Goal: Information Seeking & Learning: Learn about a topic

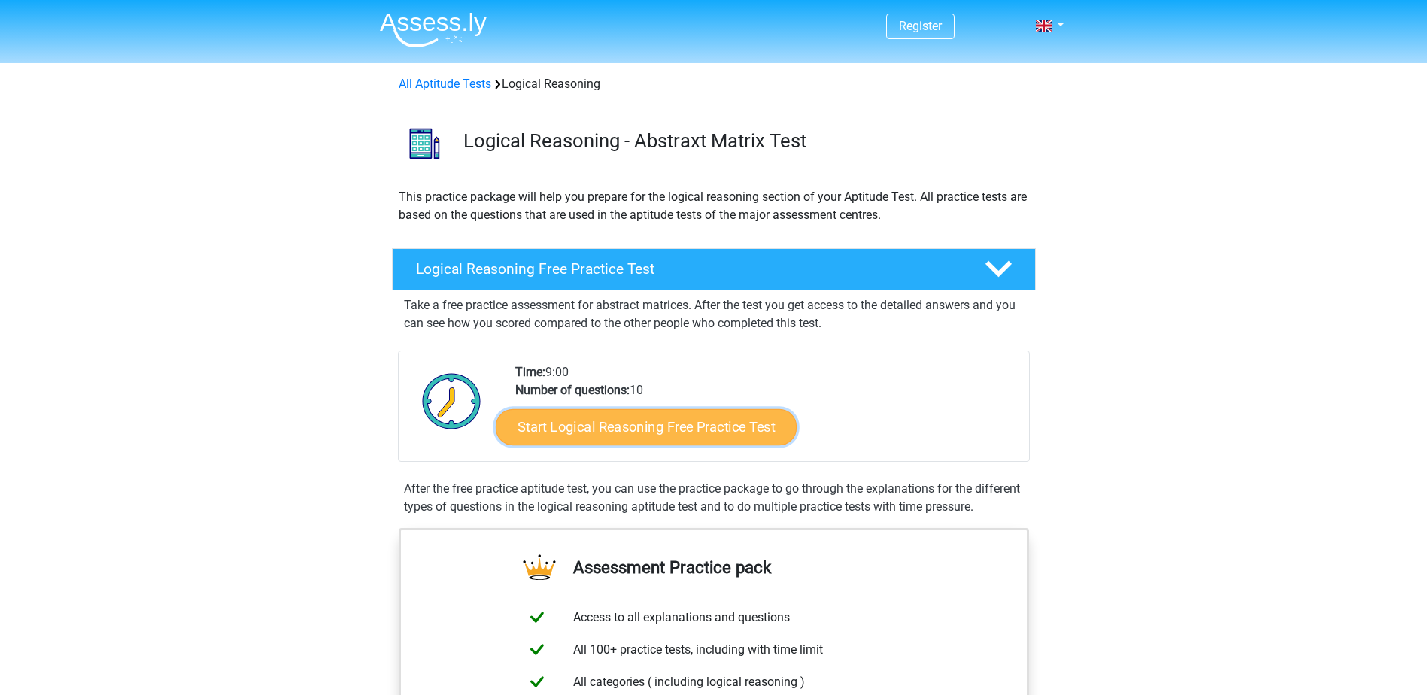
click at [650, 429] on link "Start Logical Reasoning Free Practice Test" at bounding box center [646, 426] width 301 height 36
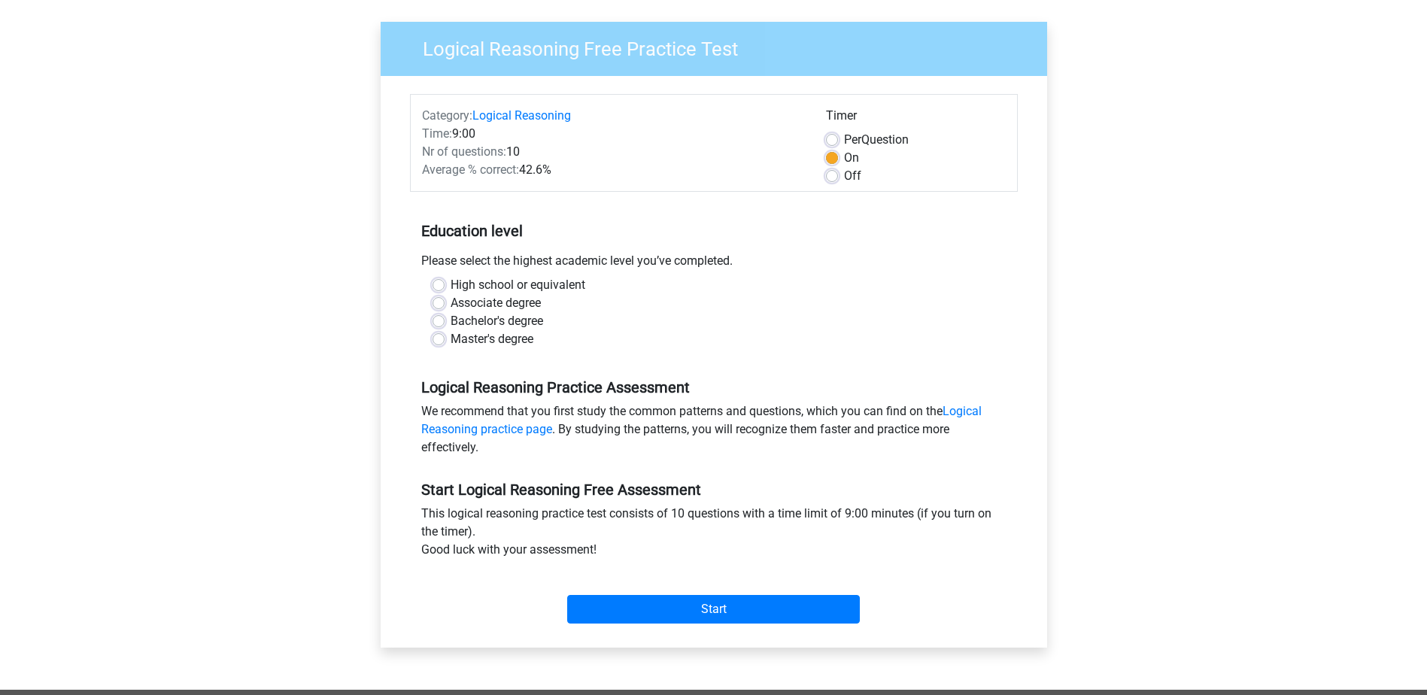
scroll to position [75, 0]
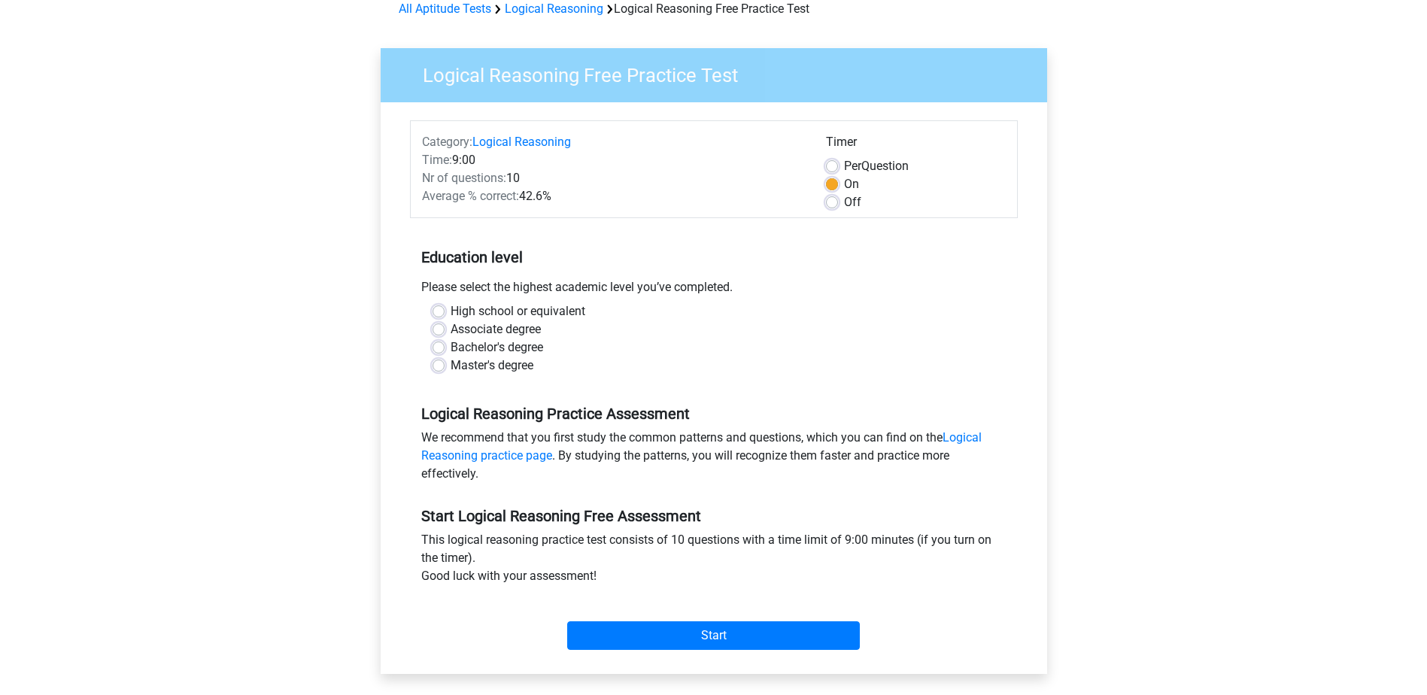
click at [447, 347] on div "Bachelor's degree" at bounding box center [713, 347] width 562 height 18
click at [450, 349] on label "Bachelor's degree" at bounding box center [496, 347] width 92 height 18
click at [439, 349] on input "Bachelor's degree" at bounding box center [438, 345] width 12 height 15
radio input "true"
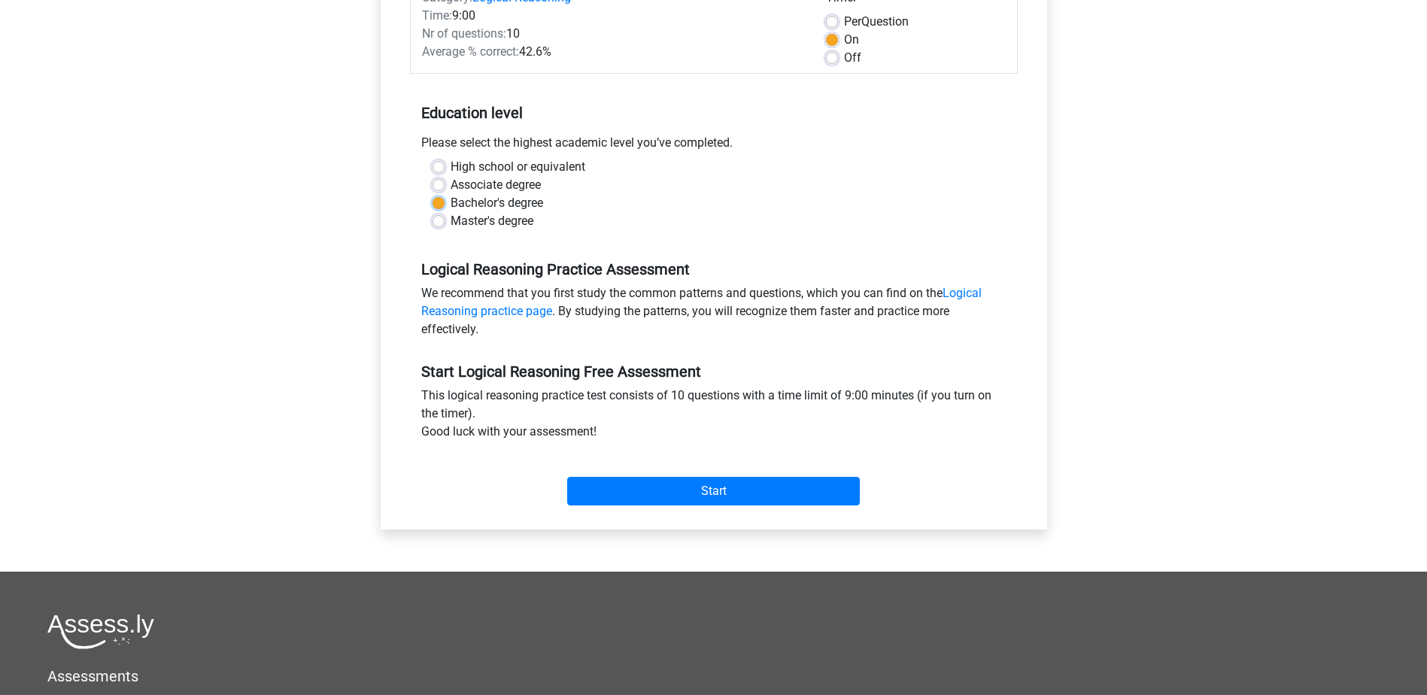
scroll to position [226, 0]
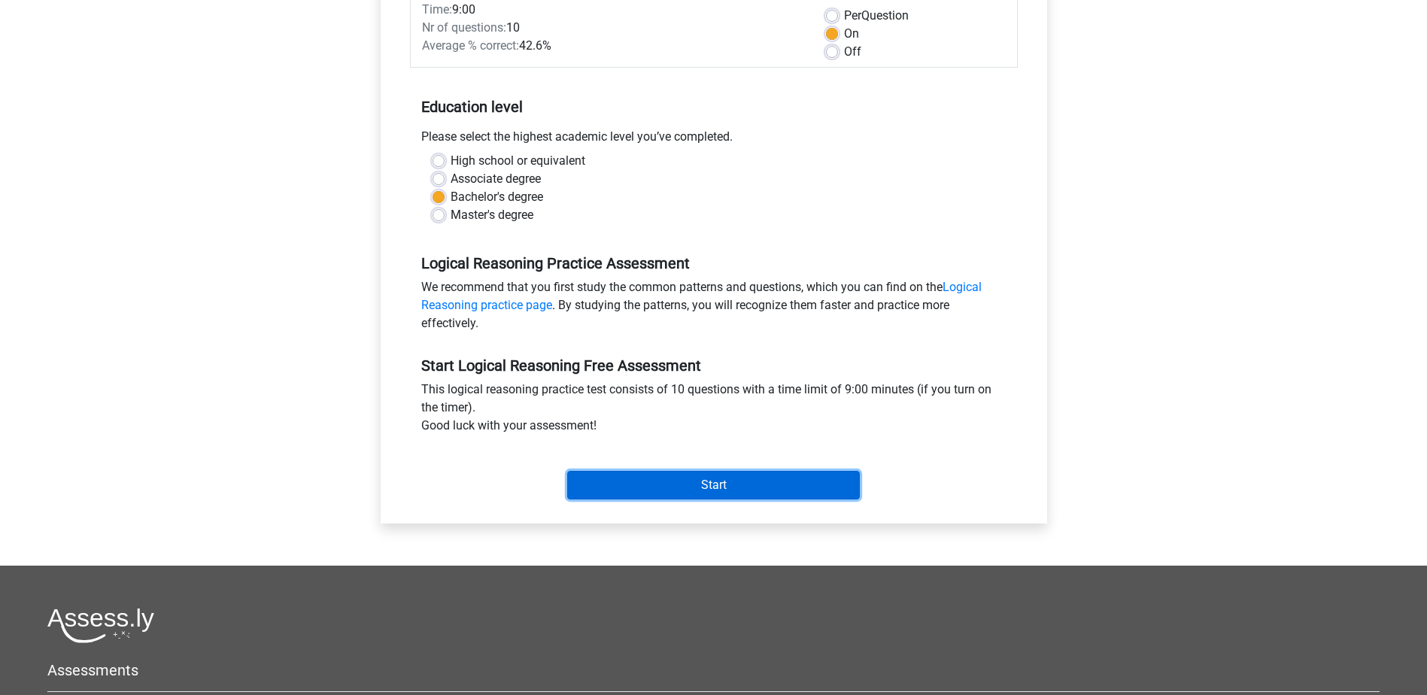
click at [714, 489] on input "Start" at bounding box center [713, 485] width 293 height 29
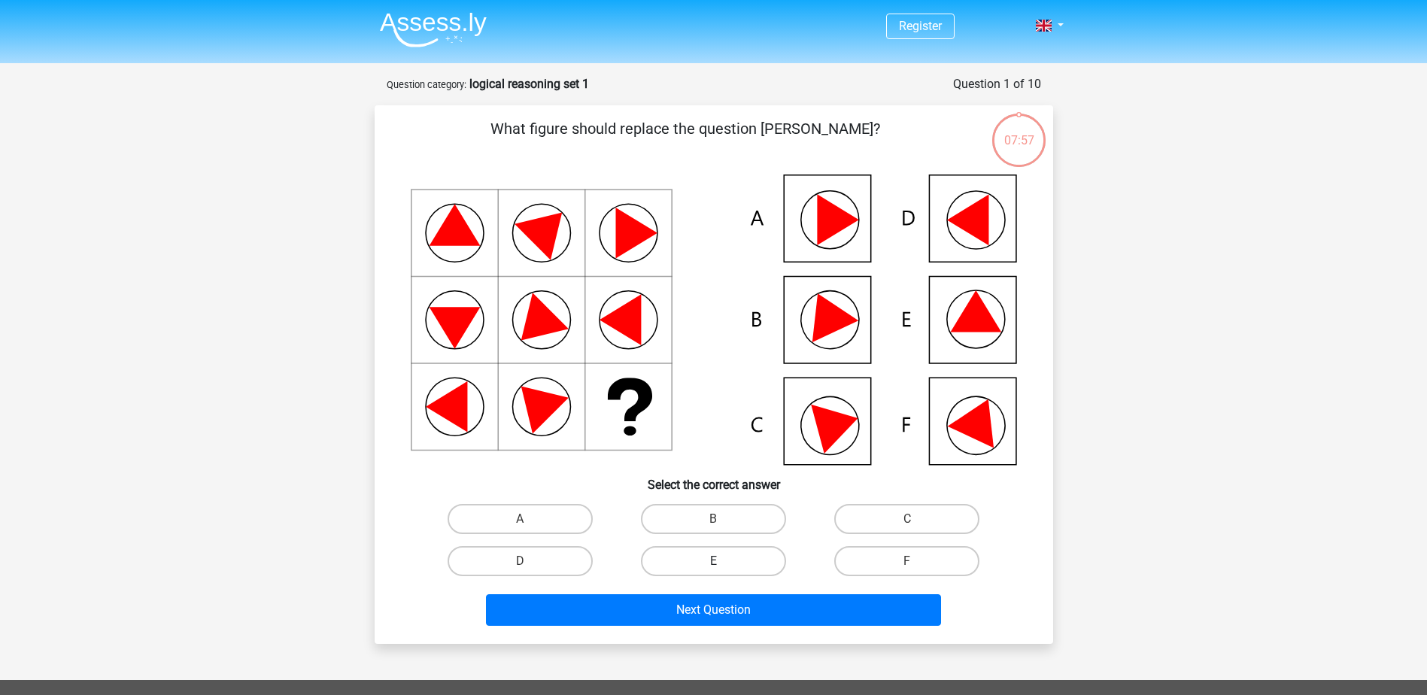
click at [693, 565] on label "E" at bounding box center [713, 561] width 145 height 30
click at [713, 565] on input "E" at bounding box center [718, 566] width 10 height 10
radio input "true"
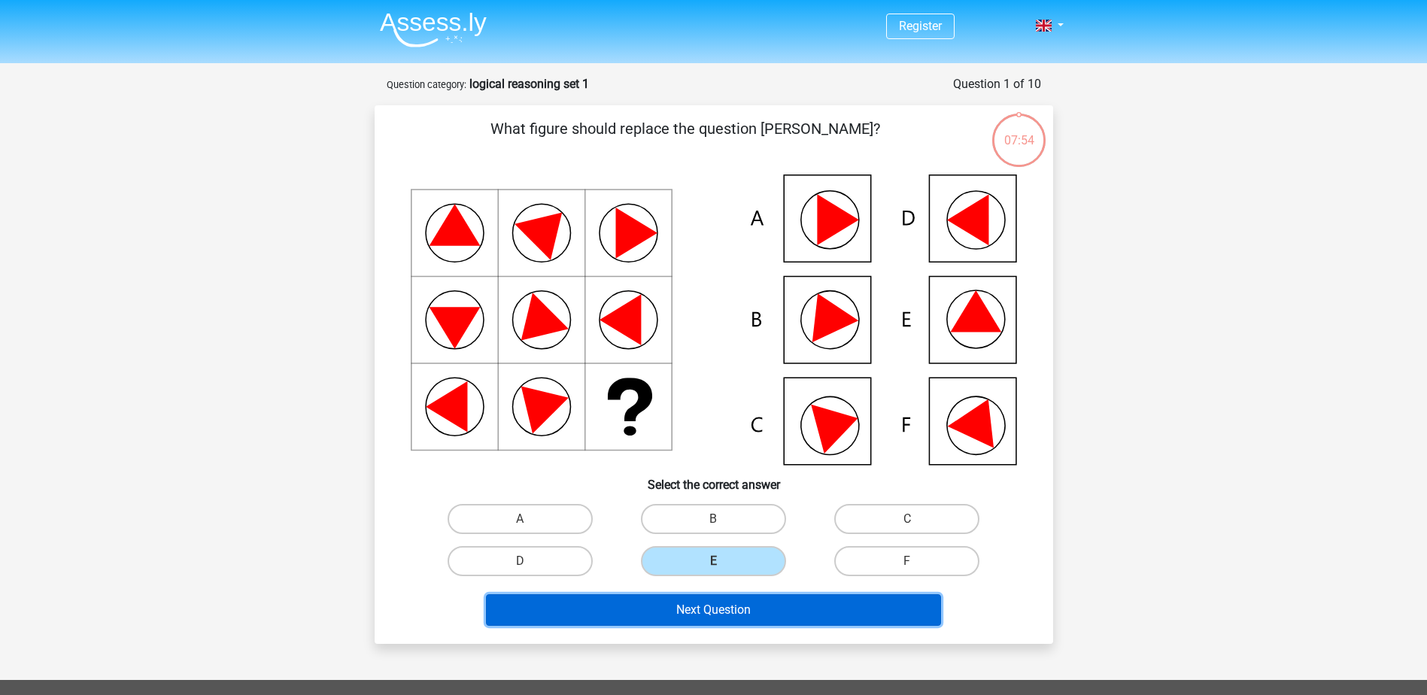
click at [730, 608] on button "Next Question" at bounding box center [713, 610] width 455 height 32
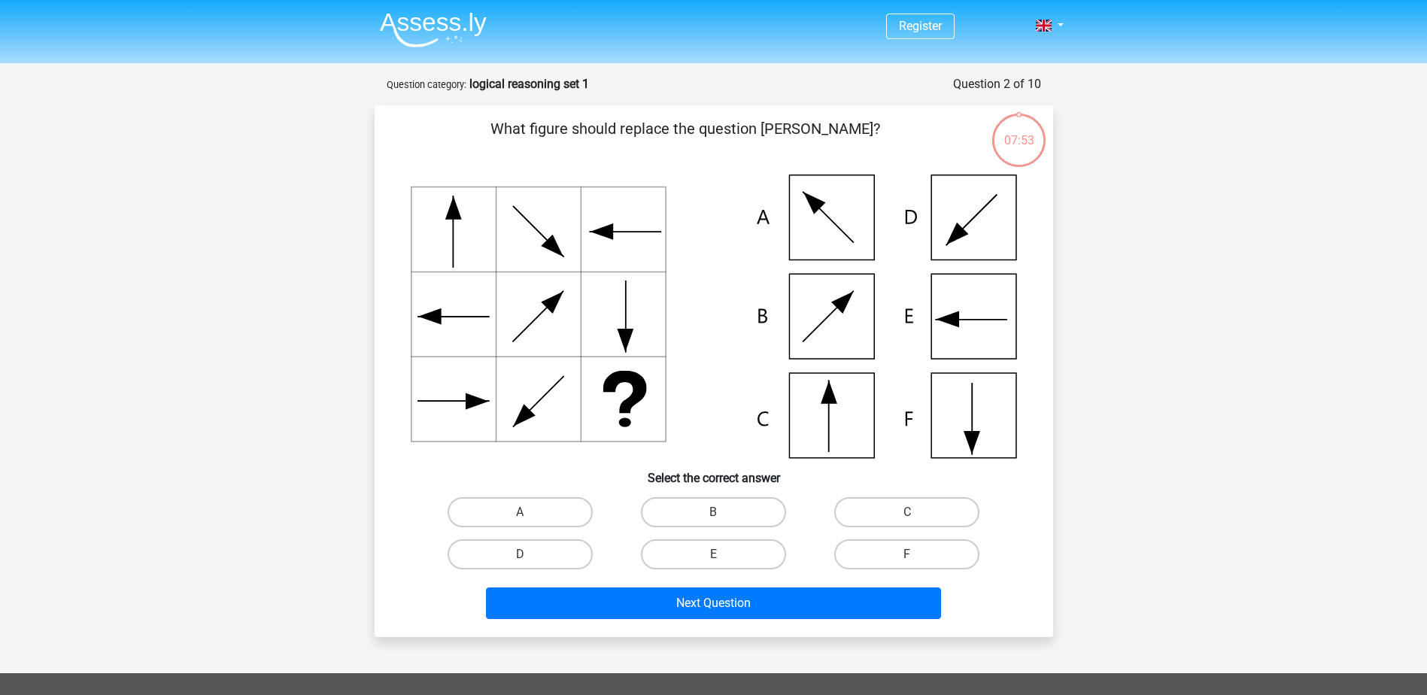
scroll to position [75, 0]
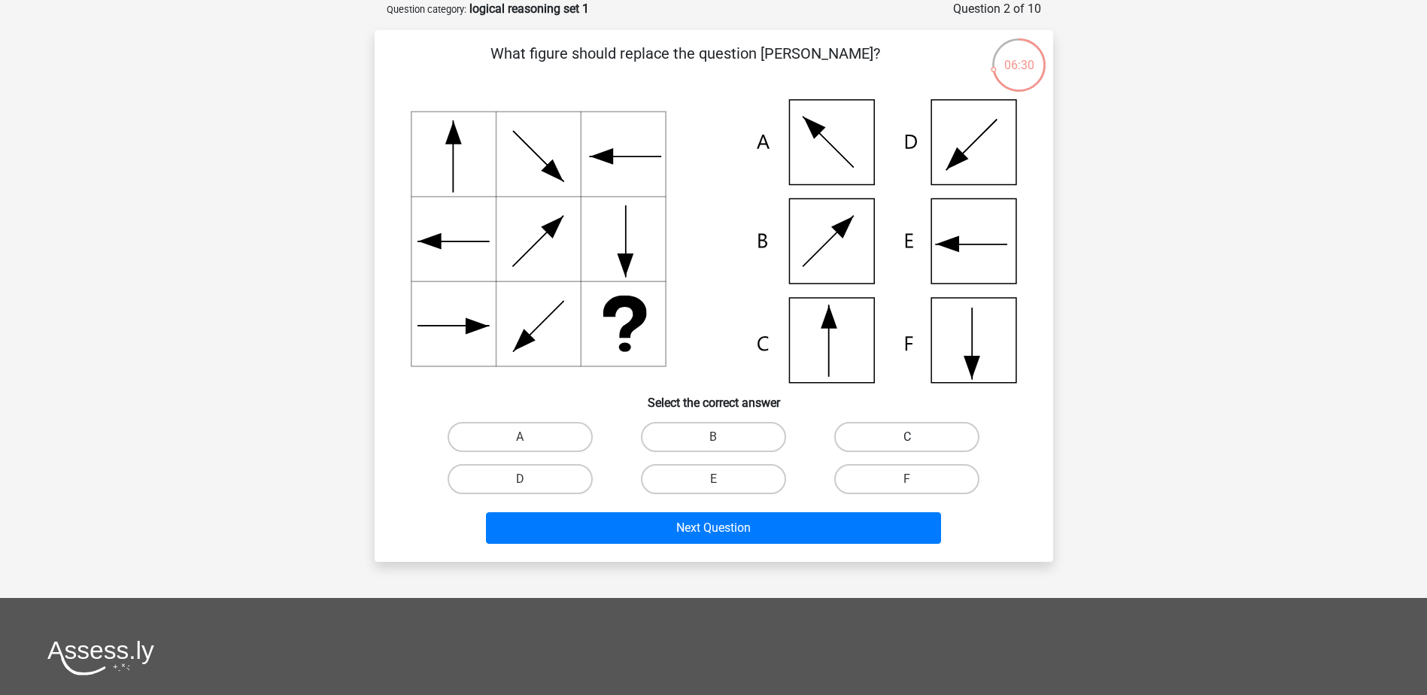
click at [890, 428] on label "C" at bounding box center [906, 437] width 145 height 30
click at [907, 437] on input "C" at bounding box center [912, 442] width 10 height 10
radio input "true"
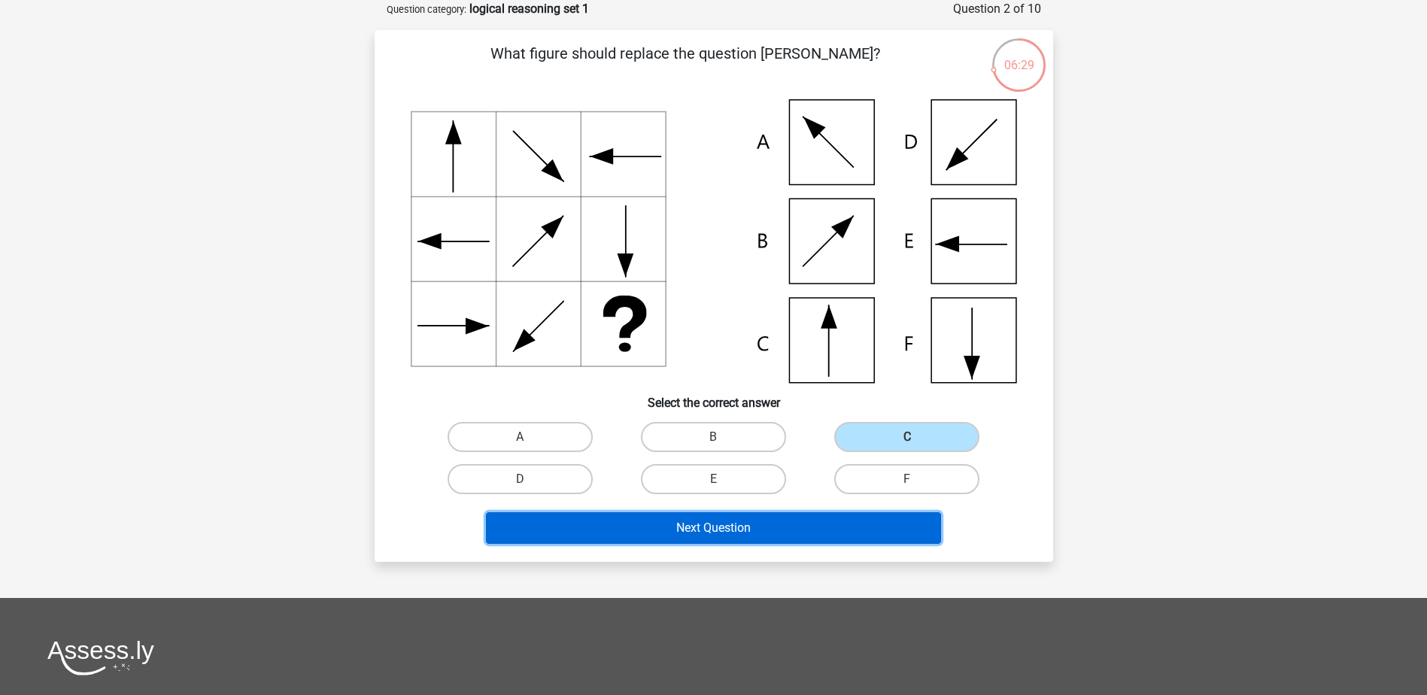
click at [698, 529] on button "Next Question" at bounding box center [713, 528] width 455 height 32
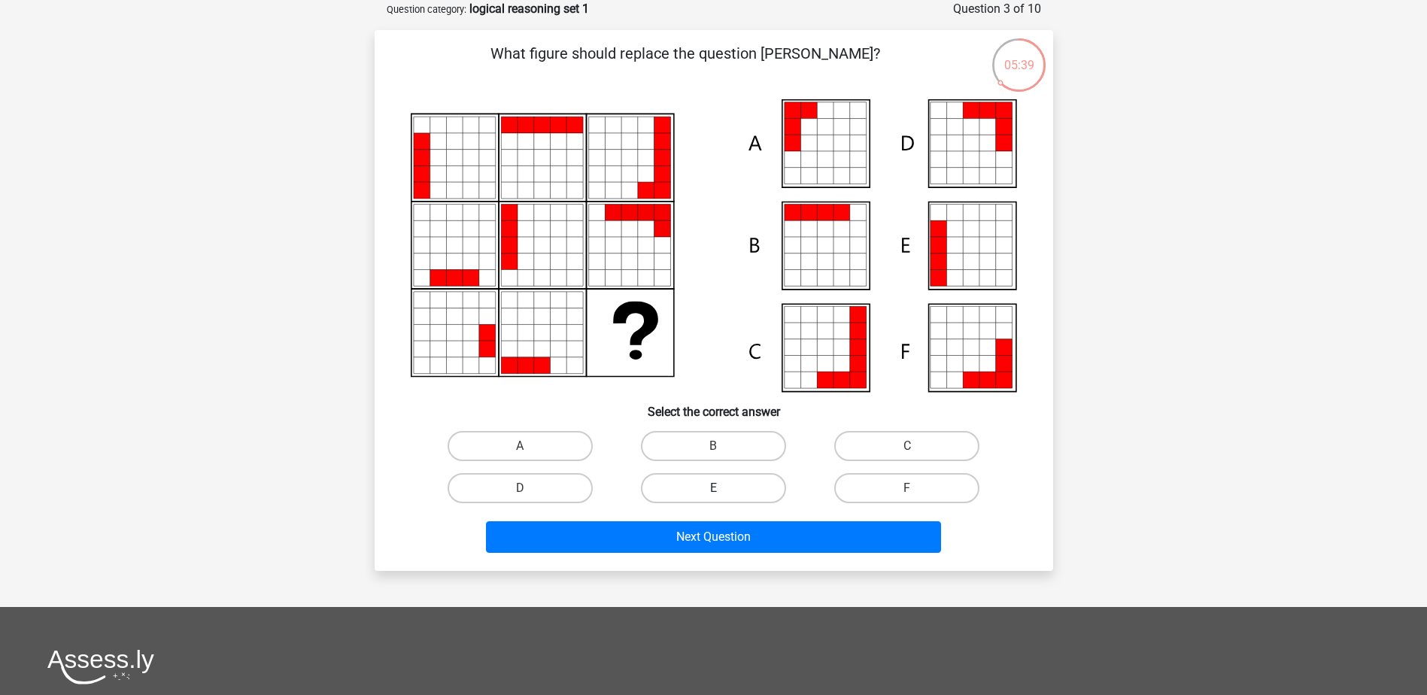
click at [710, 491] on label "E" at bounding box center [713, 488] width 145 height 30
click at [713, 491] on input "E" at bounding box center [718, 493] width 10 height 10
radio input "true"
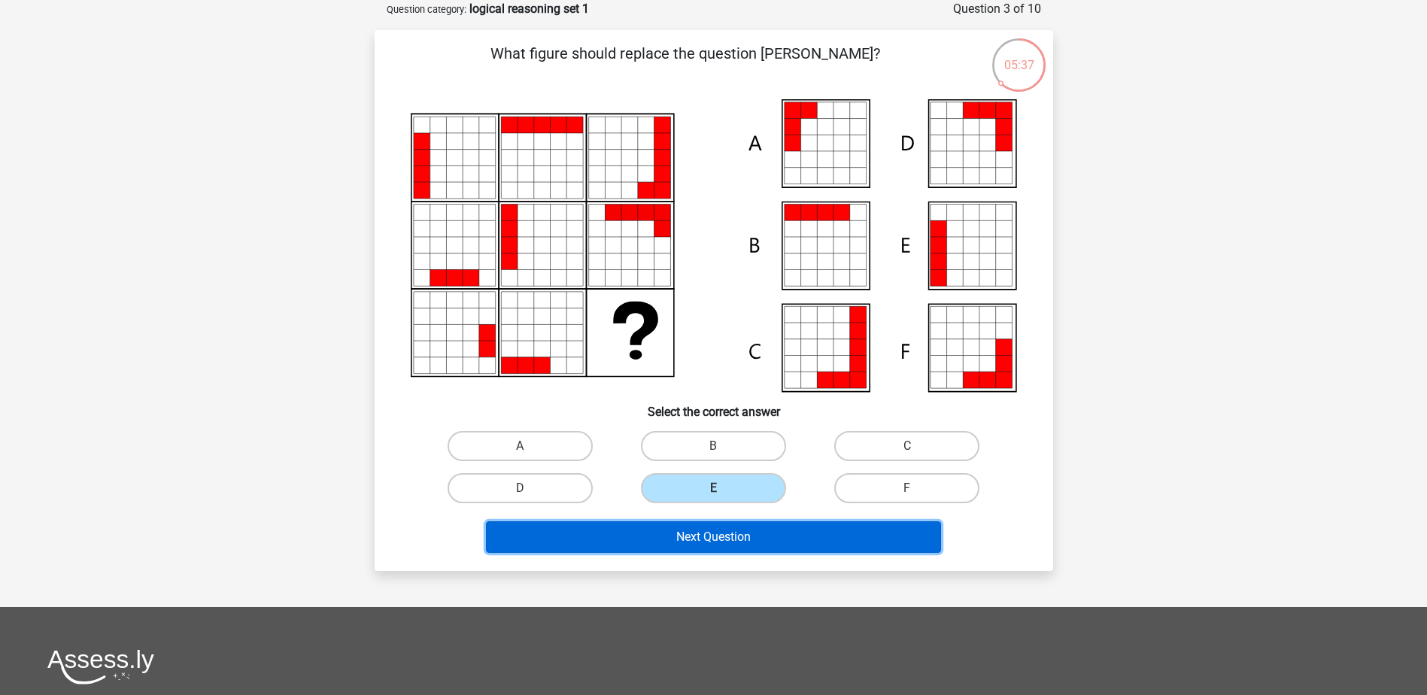
click at [705, 530] on button "Next Question" at bounding box center [713, 537] width 455 height 32
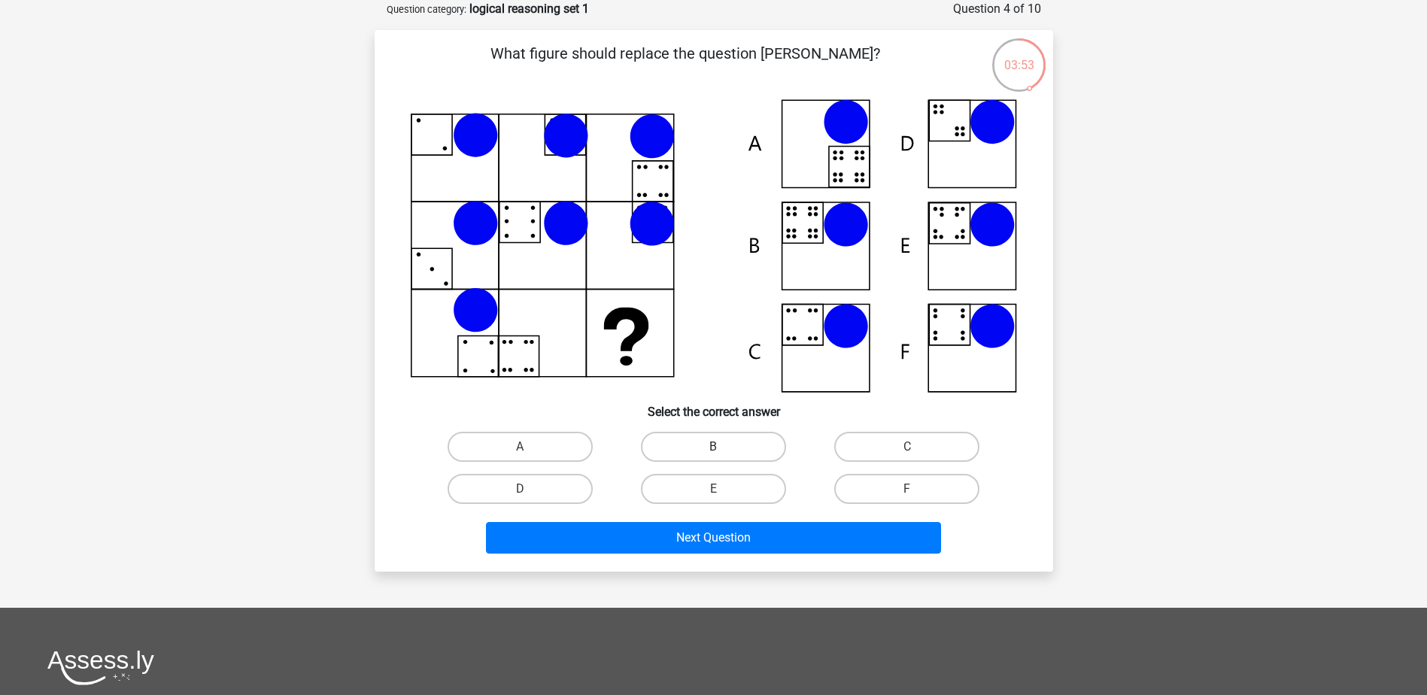
click at [739, 448] on label "B" at bounding box center [713, 447] width 145 height 30
click at [723, 448] on input "B" at bounding box center [718, 452] width 10 height 10
radio input "true"
click at [749, 494] on label "E" at bounding box center [713, 489] width 145 height 30
click at [723, 494] on input "E" at bounding box center [718, 494] width 10 height 10
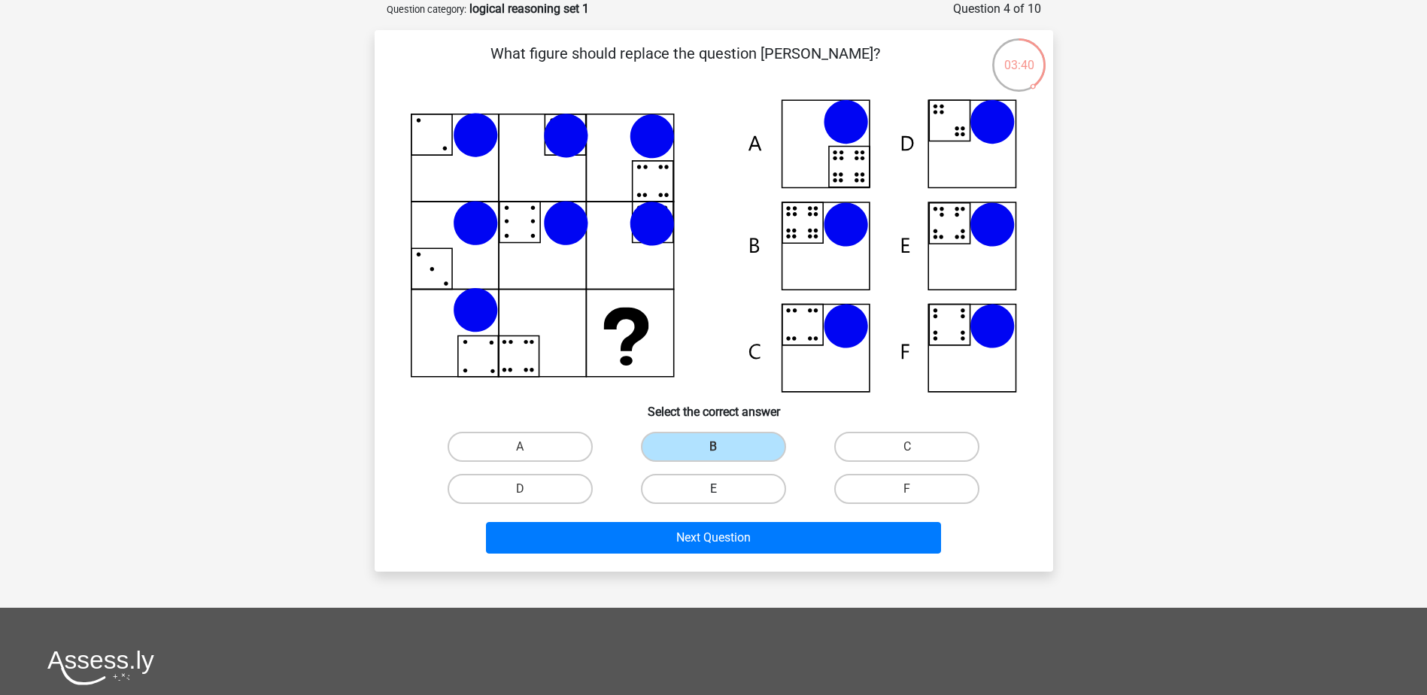
radio input "true"
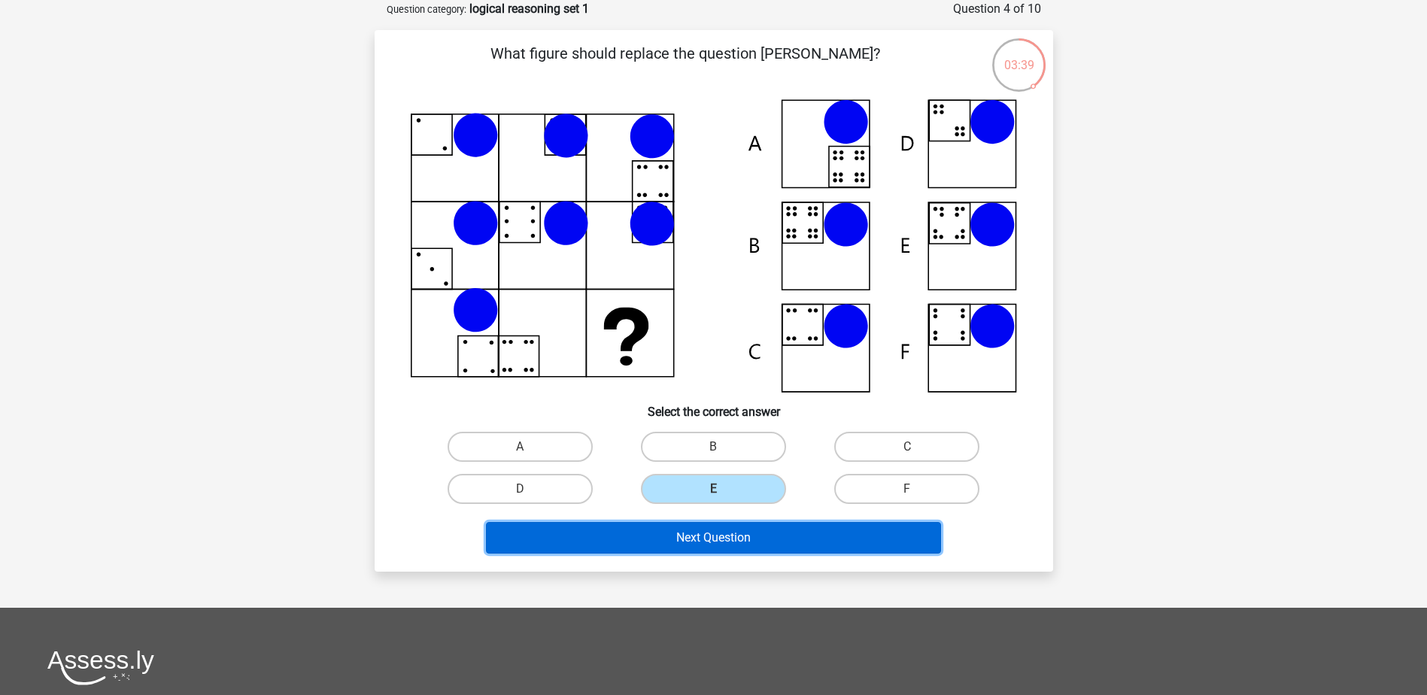
click at [717, 539] on button "Next Question" at bounding box center [713, 538] width 455 height 32
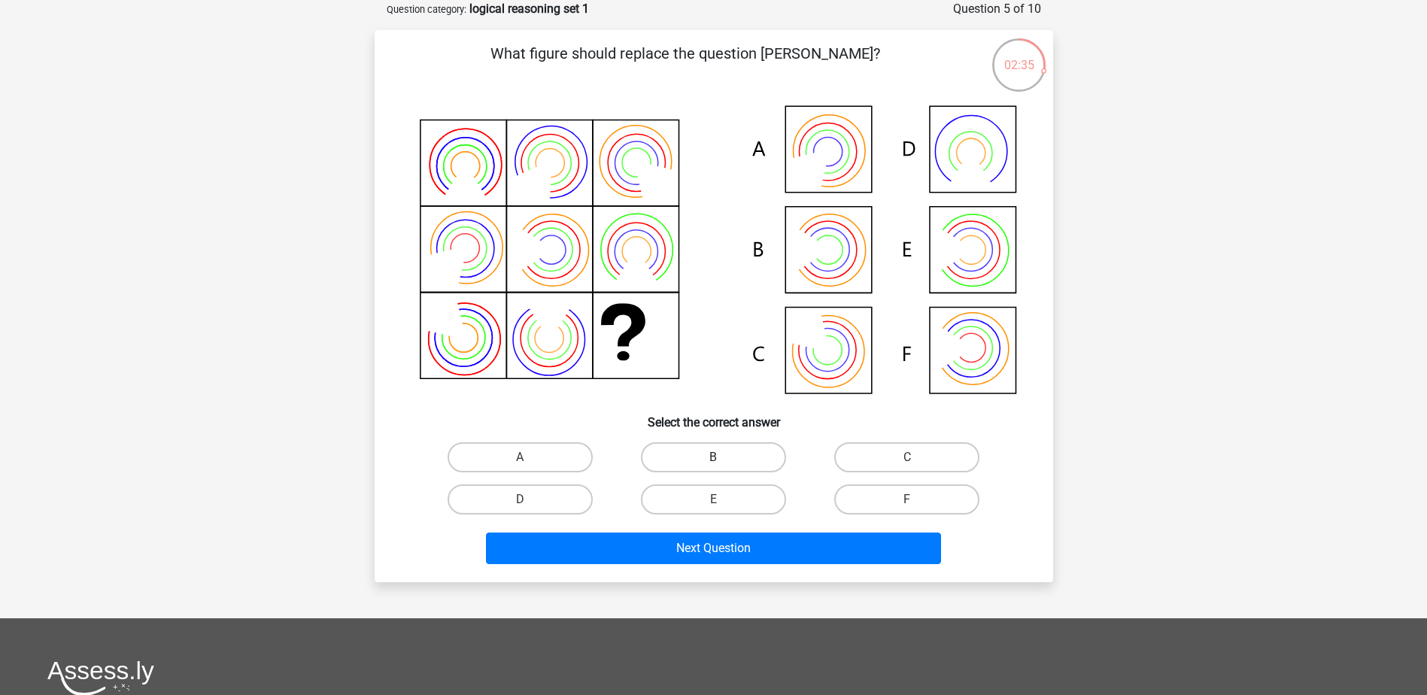
click at [648, 455] on label "B" at bounding box center [713, 457] width 145 height 30
click at [713, 457] on input "B" at bounding box center [718, 462] width 10 height 10
radio input "true"
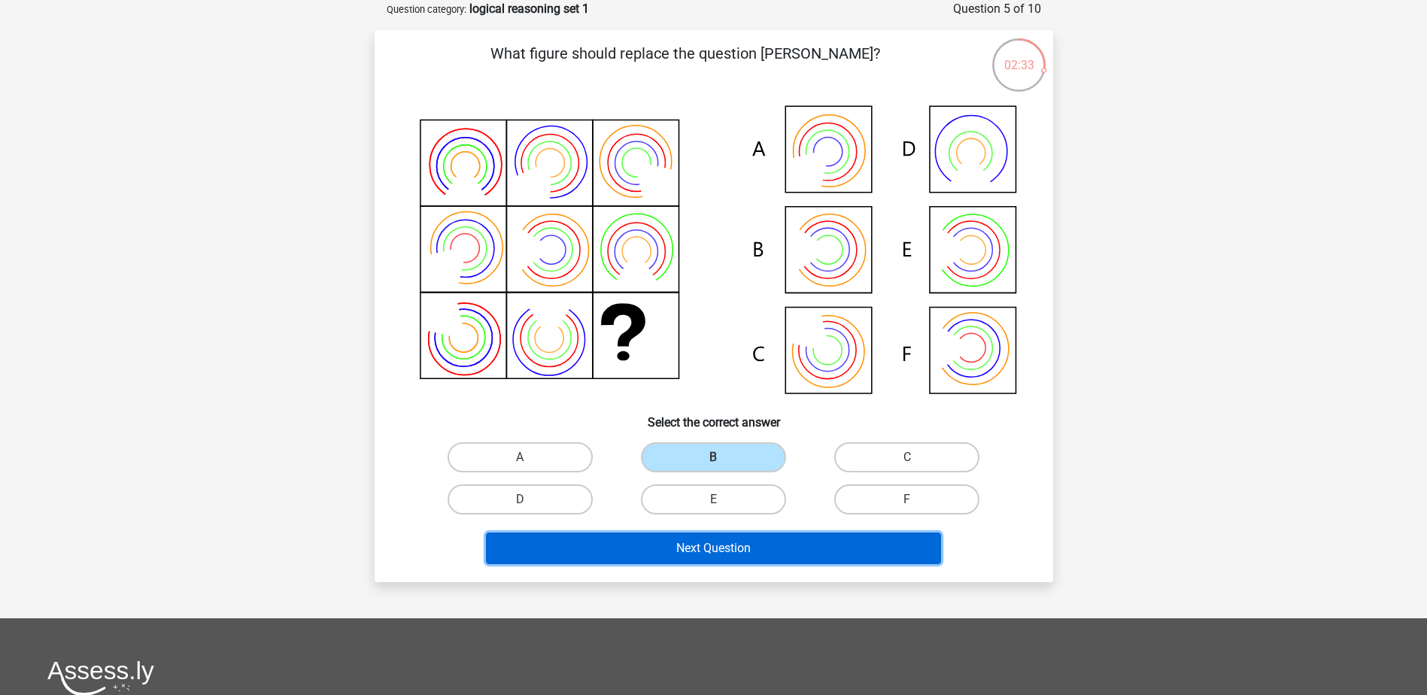
click at [684, 538] on button "Next Question" at bounding box center [713, 548] width 455 height 32
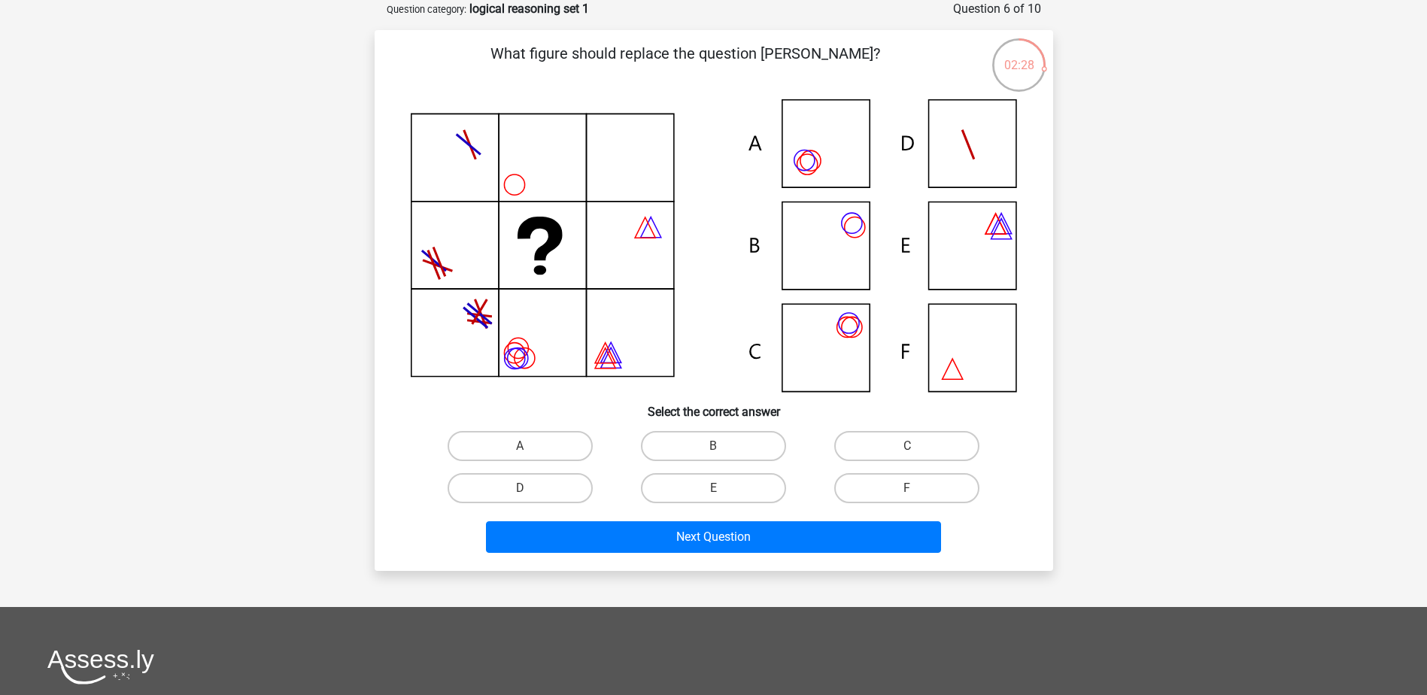
scroll to position [0, 0]
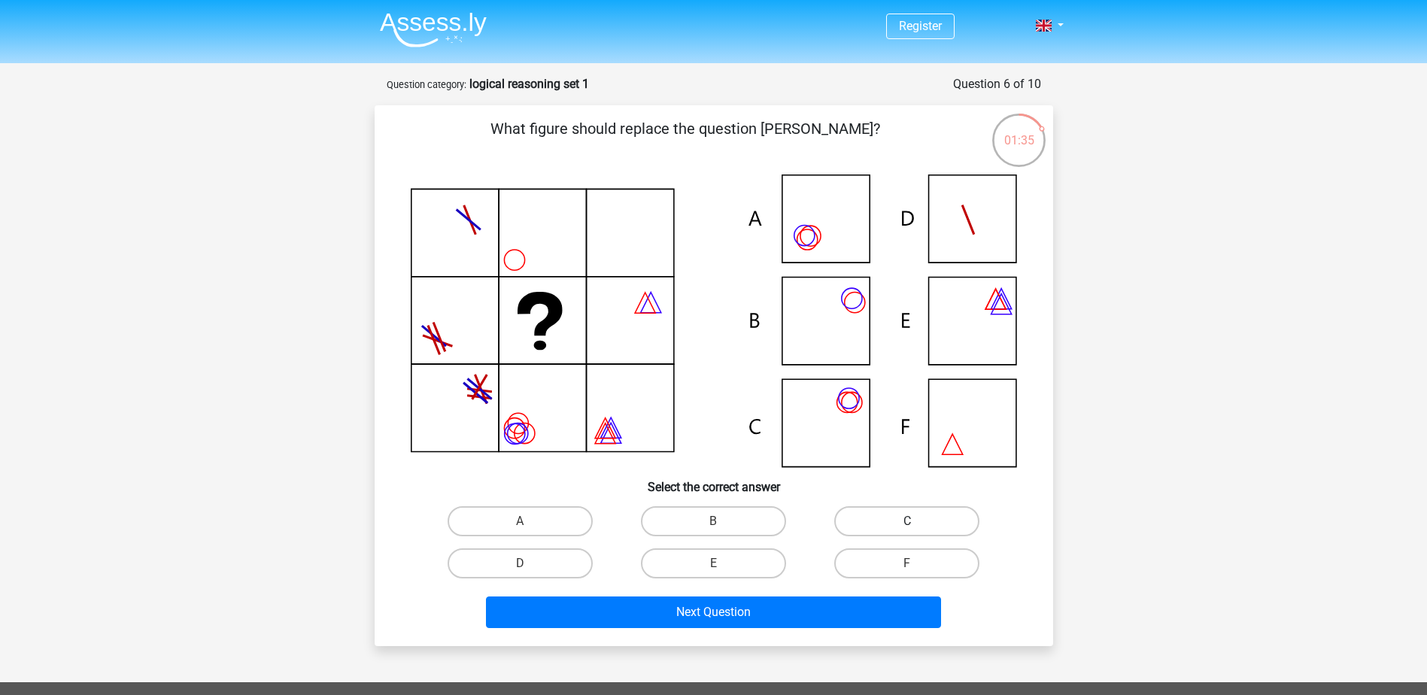
click at [886, 522] on label "C" at bounding box center [906, 521] width 145 height 30
click at [907, 522] on input "C" at bounding box center [912, 526] width 10 height 10
radio input "true"
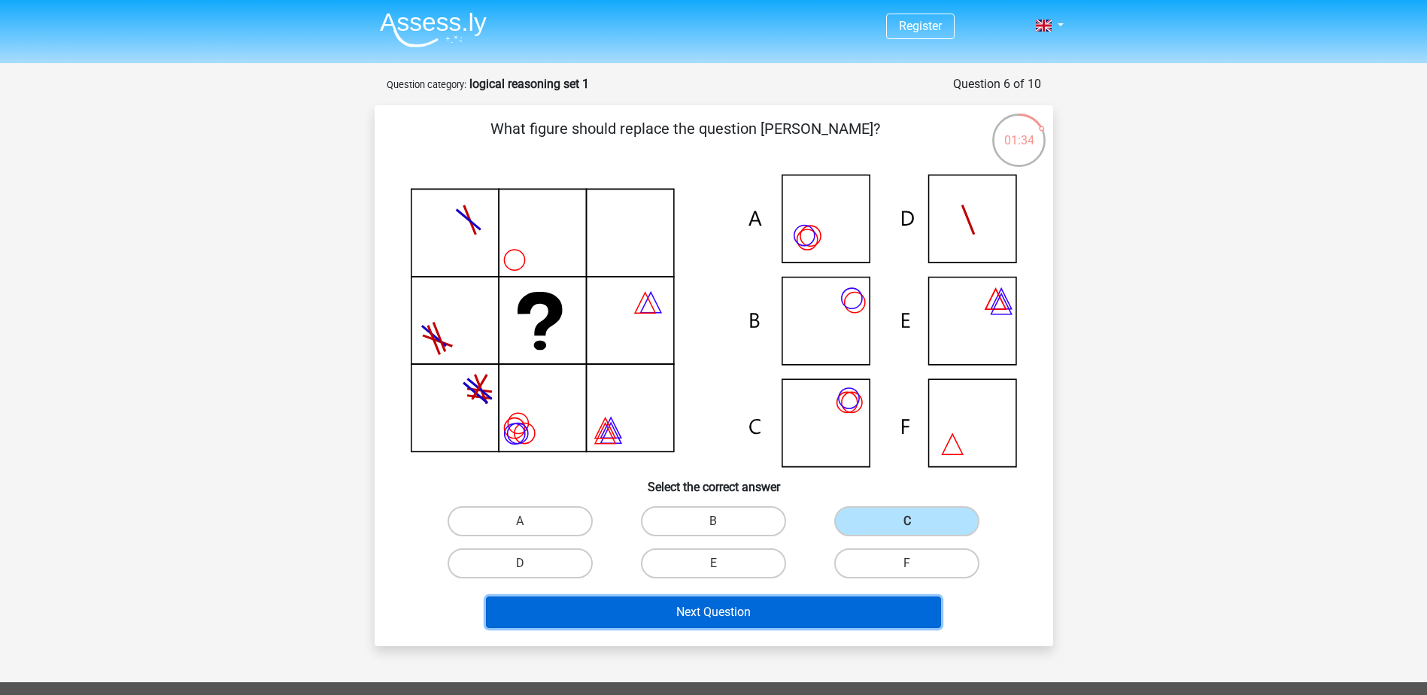
click at [761, 613] on button "Next Question" at bounding box center [713, 612] width 455 height 32
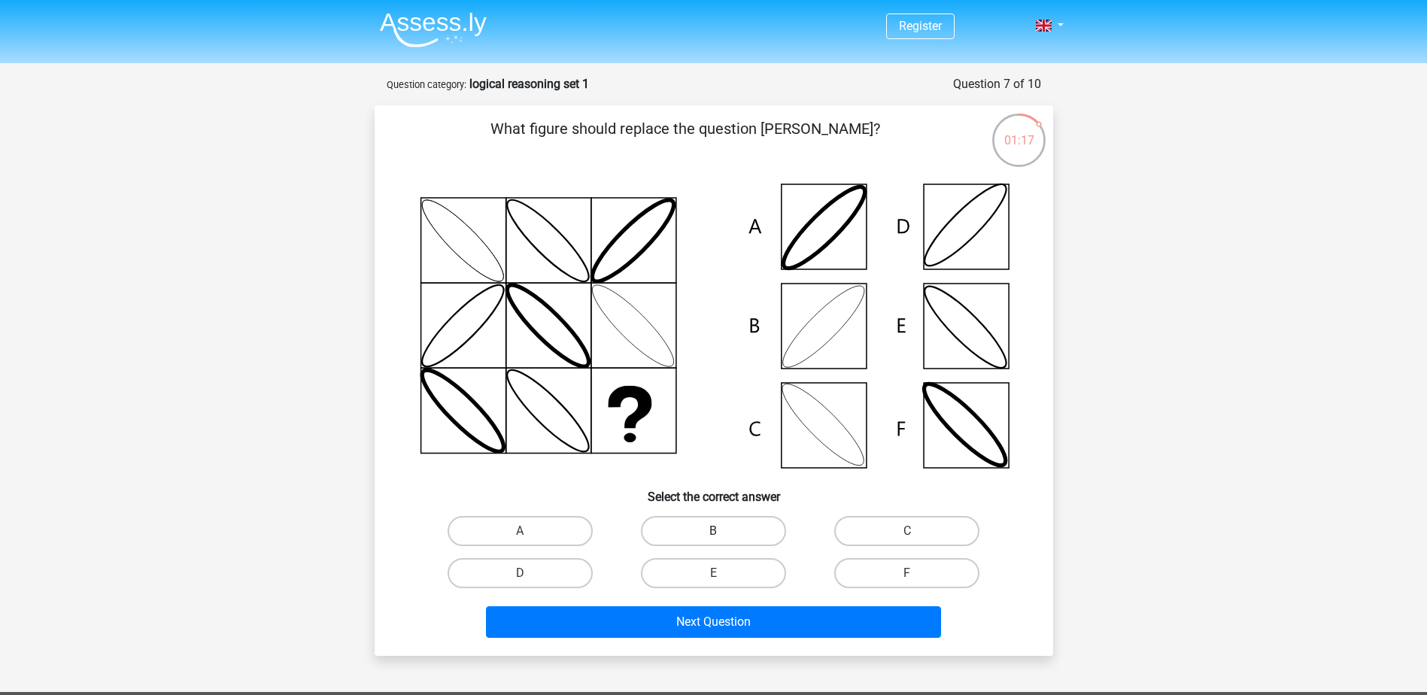
click at [689, 521] on label "B" at bounding box center [713, 531] width 145 height 30
click at [713, 531] on input "B" at bounding box center [718, 536] width 10 height 10
radio input "true"
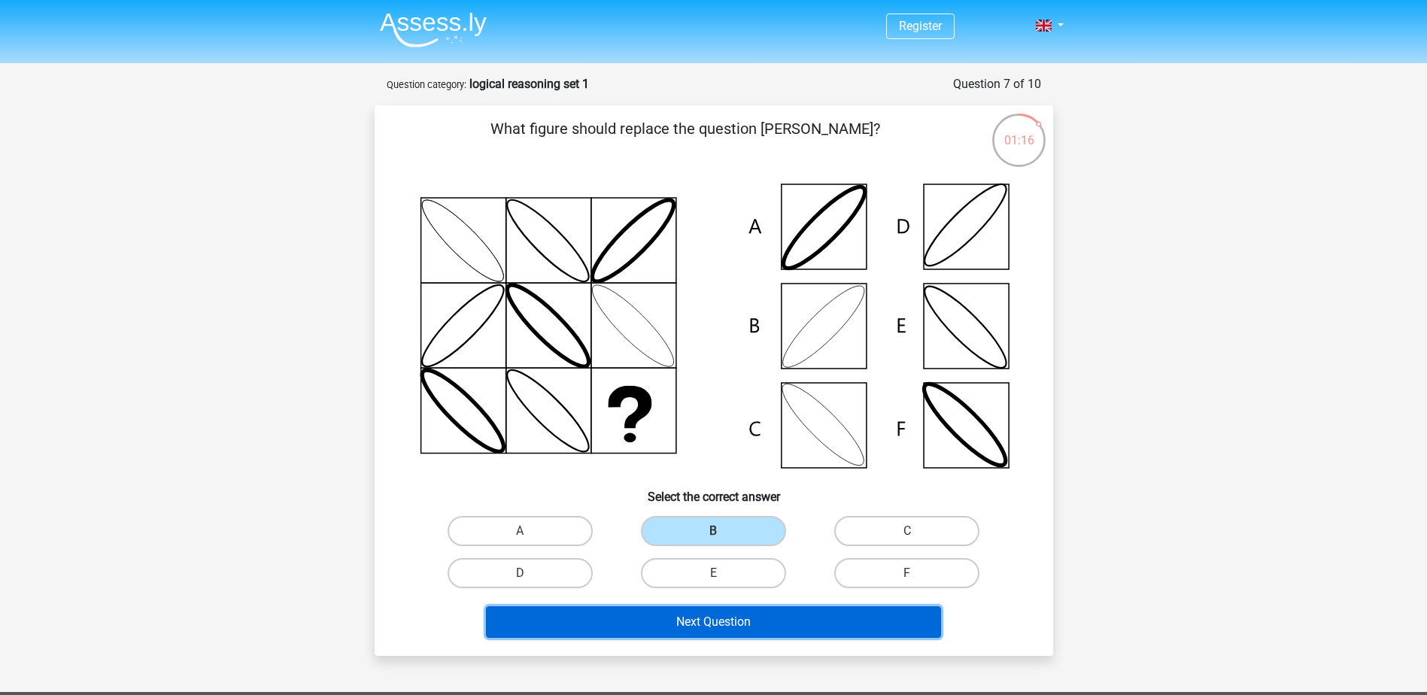
click at [705, 616] on button "Next Question" at bounding box center [713, 622] width 455 height 32
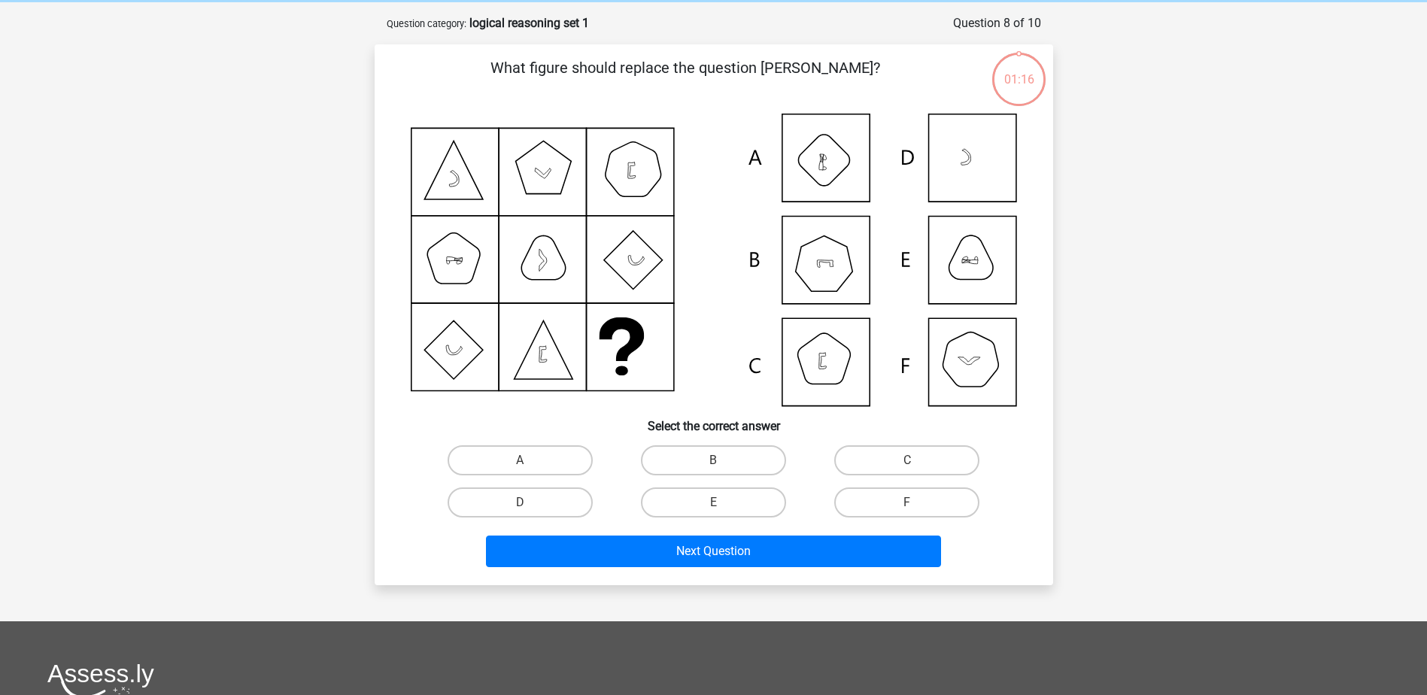
scroll to position [75, 0]
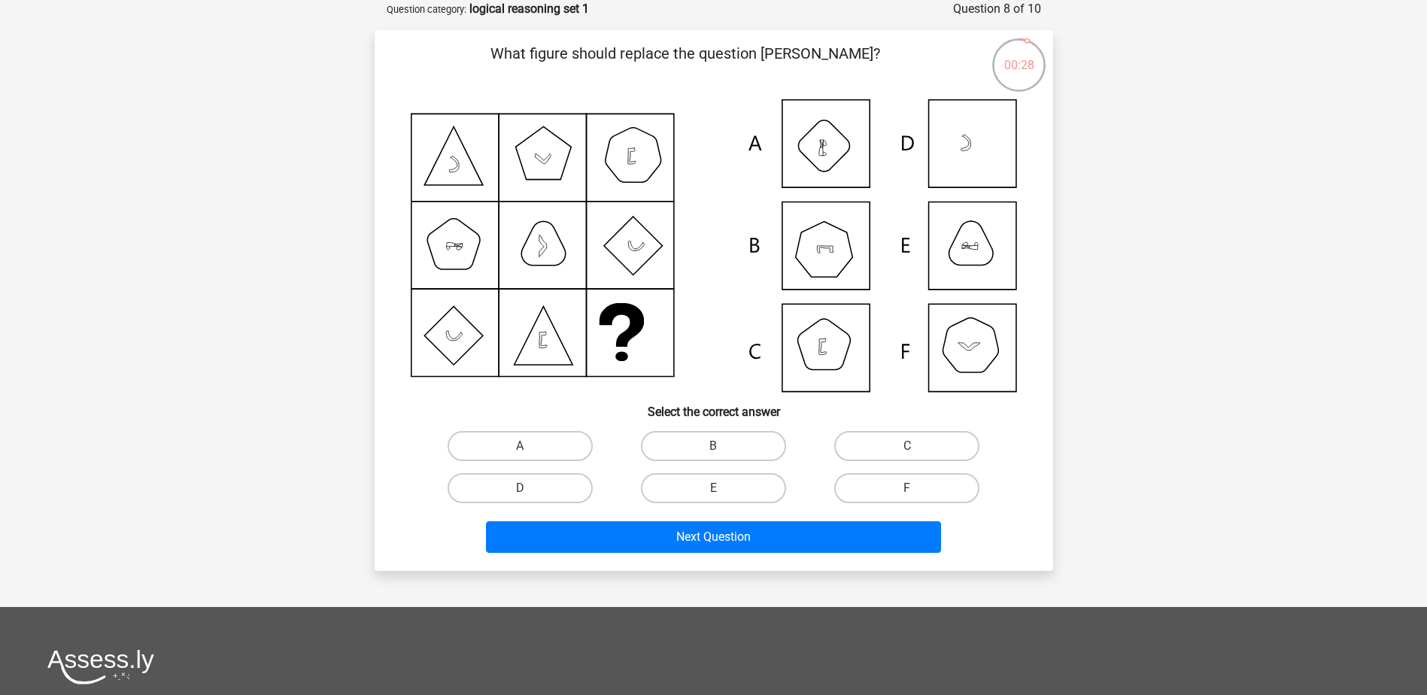
click at [716, 446] on input "B" at bounding box center [718, 451] width 10 height 10
radio input "true"
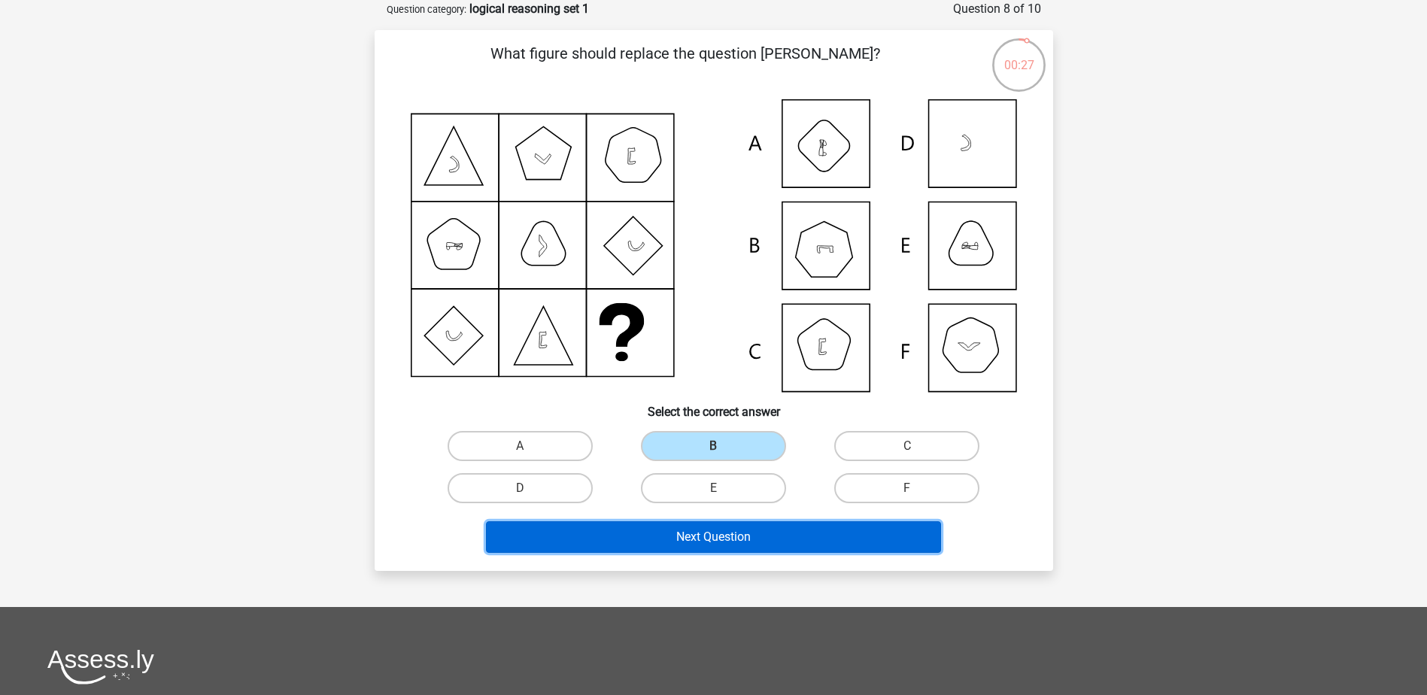
click at [721, 532] on button "Next Question" at bounding box center [713, 537] width 455 height 32
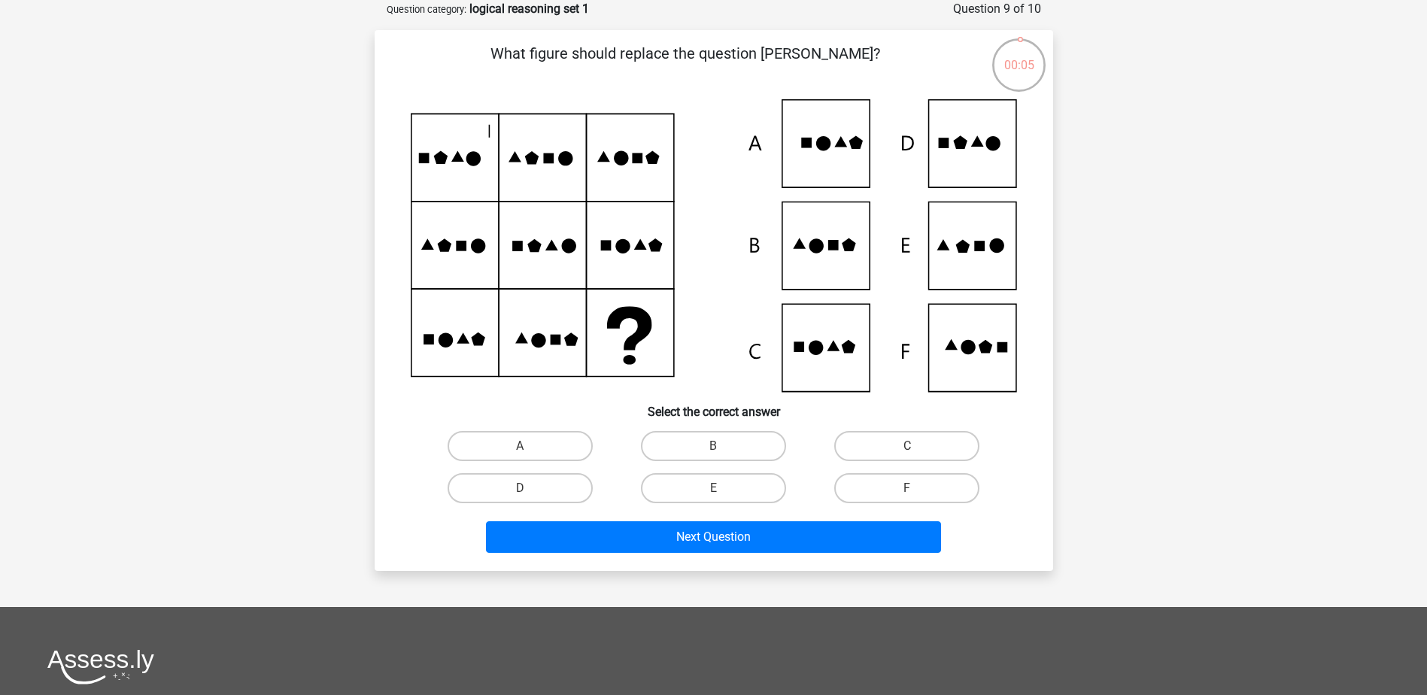
click at [835, 357] on icon at bounding box center [714, 245] width 606 height 293
click at [878, 450] on label "C" at bounding box center [906, 446] width 145 height 30
click at [907, 450] on input "C" at bounding box center [912, 451] width 10 height 10
radio input "true"
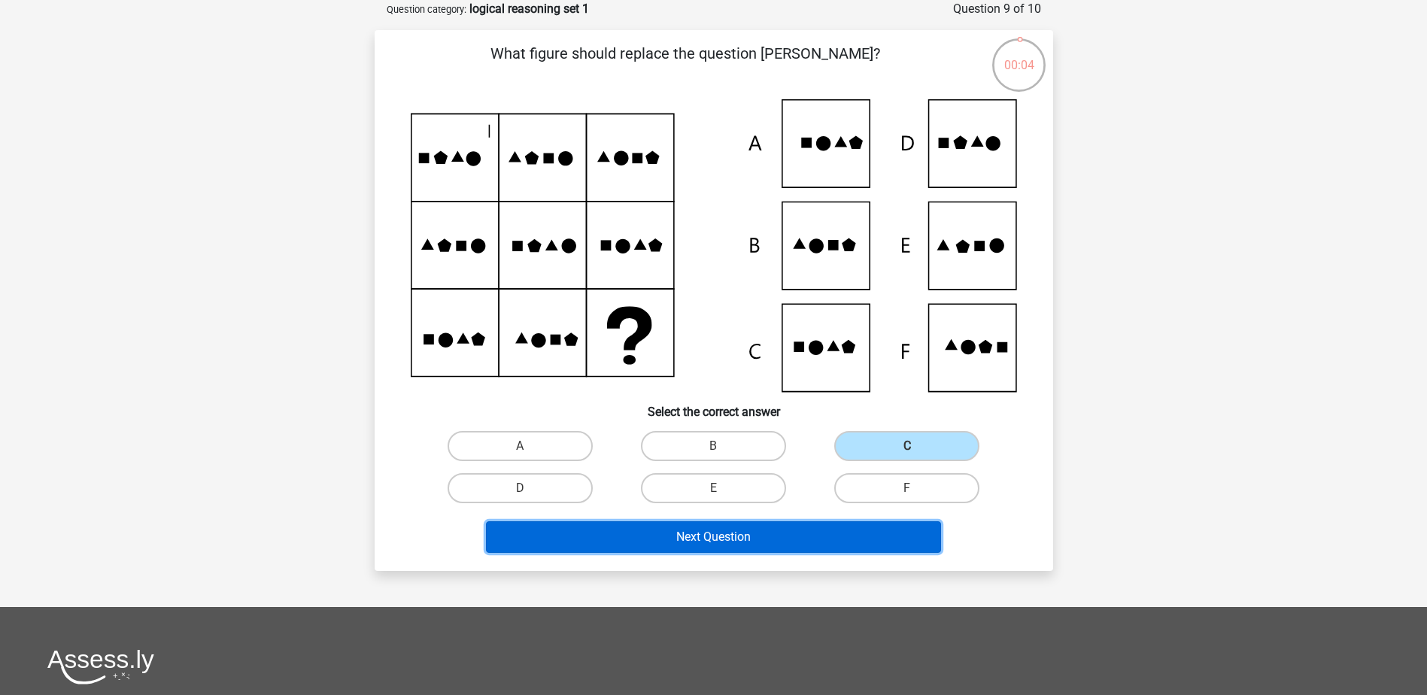
click at [804, 532] on button "Next Question" at bounding box center [713, 537] width 455 height 32
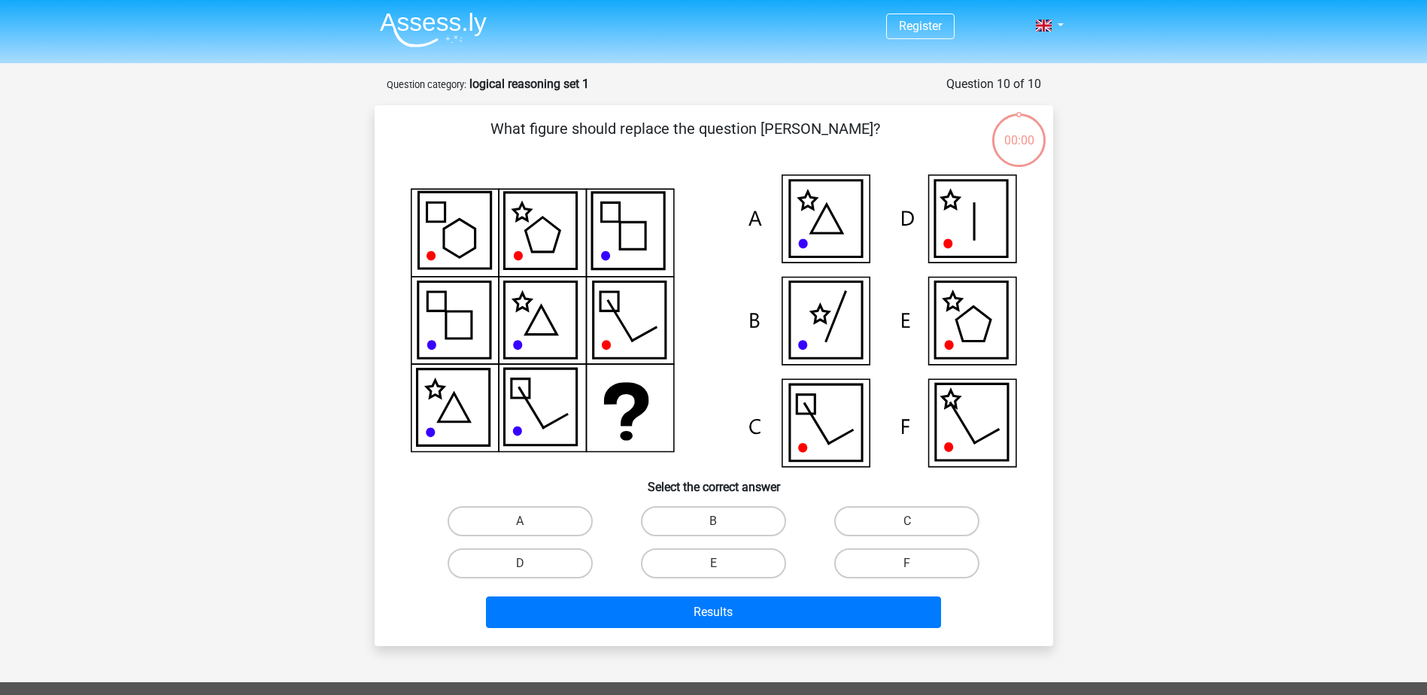
scroll to position [75, 0]
